Goal: Communication & Community: Participate in discussion

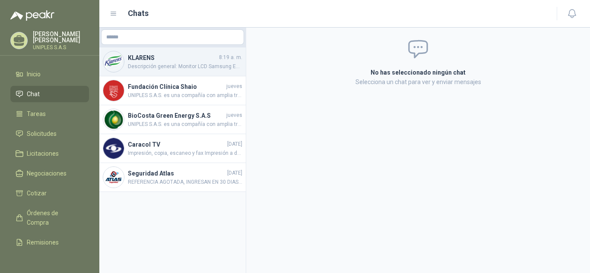
click at [165, 60] on h4 "KLARENS" at bounding box center [172, 58] width 89 height 10
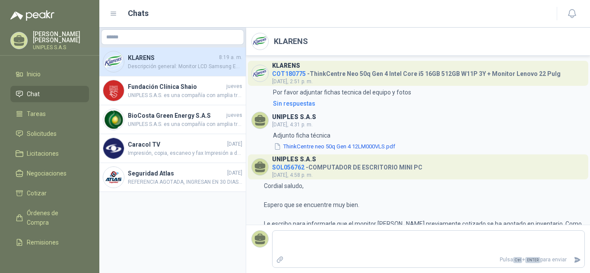
scroll to position [138, 0]
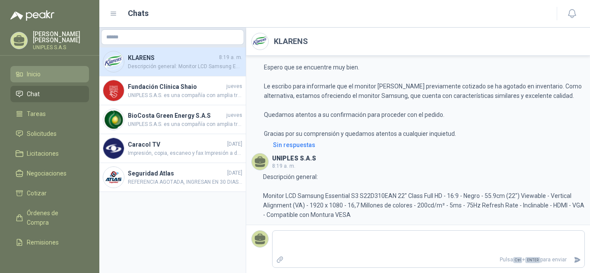
click at [34, 70] on span "Inicio" at bounding box center [34, 75] width 14 height 10
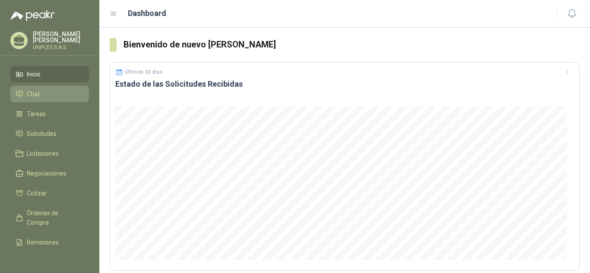
click at [41, 92] on li "Chat" at bounding box center [50, 94] width 68 height 10
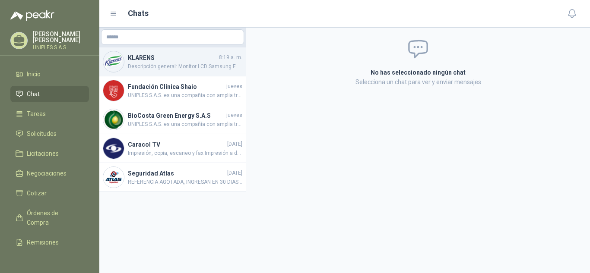
click at [186, 61] on h4 "KLARENS" at bounding box center [172, 58] width 89 height 10
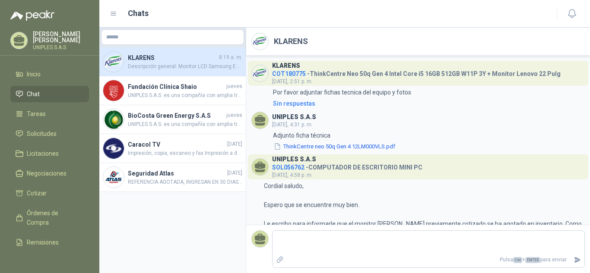
scroll to position [138, 0]
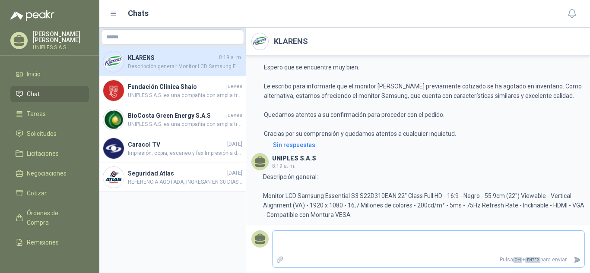
click at [349, 246] on textarea at bounding box center [429, 243] width 312 height 20
click at [216, 238] on aside "KLARENS 8:19 a. m. Descripción general: Monitor LCD Samsung Essential S3 S22D31…" at bounding box center [172, 151] width 147 height 246
click at [161, 220] on aside "KLARENS 8:19 a. m. Descripción general: Monitor LCD Samsung Essential S3 S22D31…" at bounding box center [172, 151] width 147 height 246
